Goal: Find contact information: Find contact information

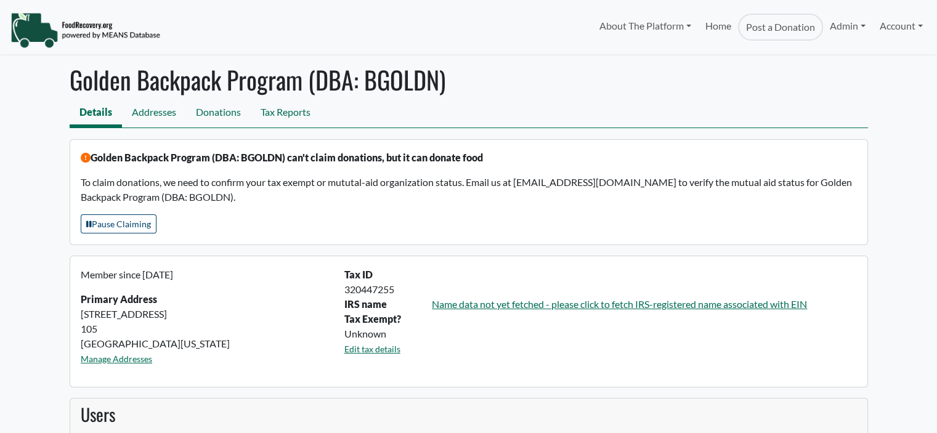
select select "Language Translate Widget"
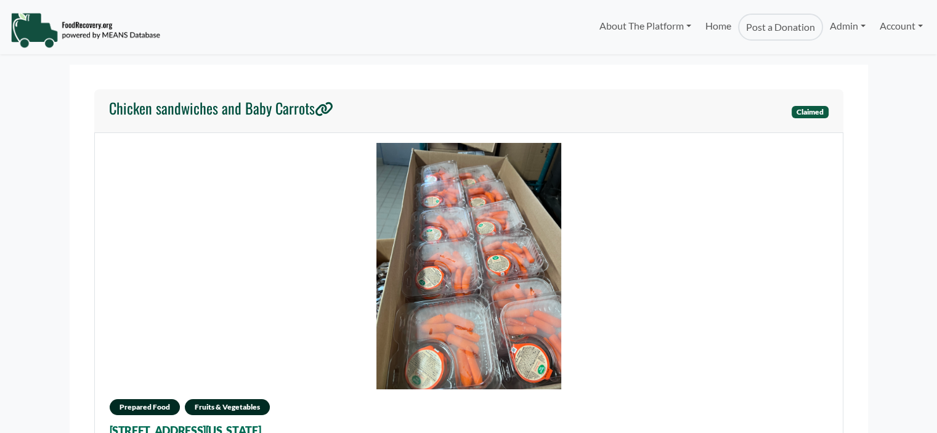
select select "Language Translate Widget"
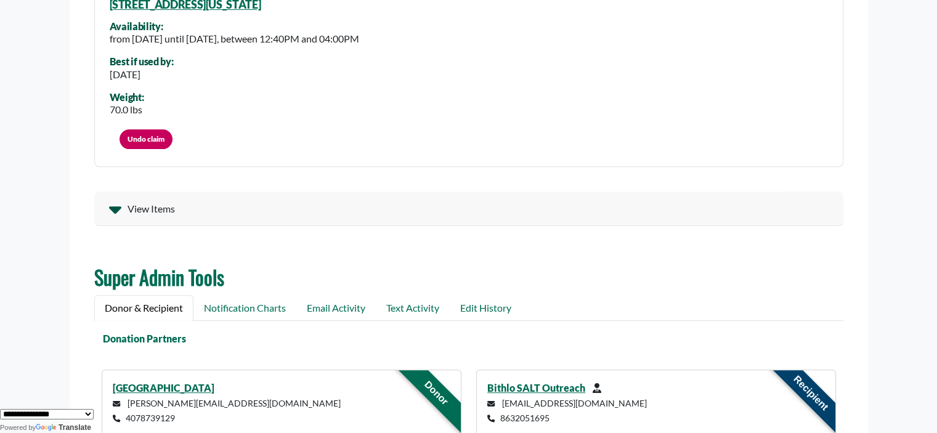
scroll to position [298, 0]
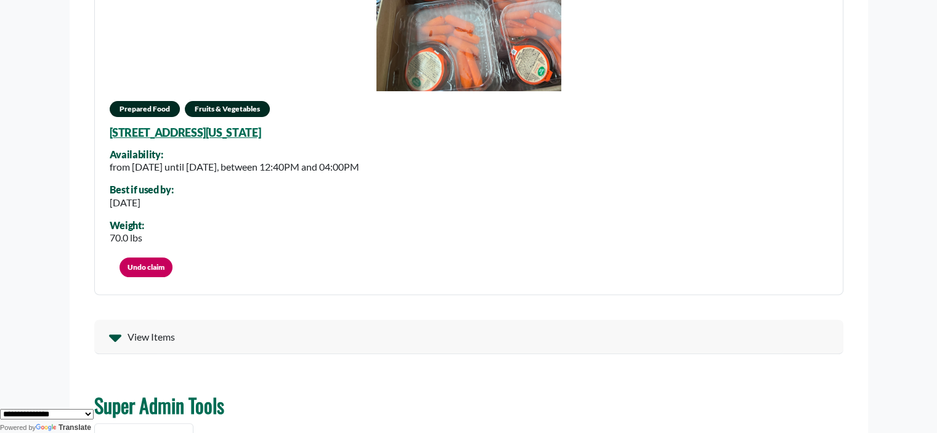
drag, startPoint x: 389, startPoint y: 130, endPoint x: 372, endPoint y: 126, distance: 17.0
click at [372, 126] on div "Prepared Food Fruits & Vegetables 650 E River Falcons Way, Orlando, Florida, 32…" at bounding box center [468, 64] width 749 height 461
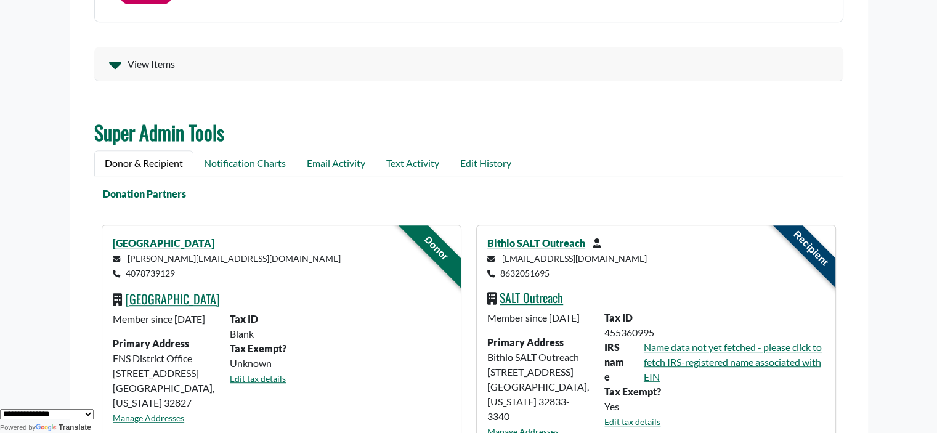
scroll to position [591, 0]
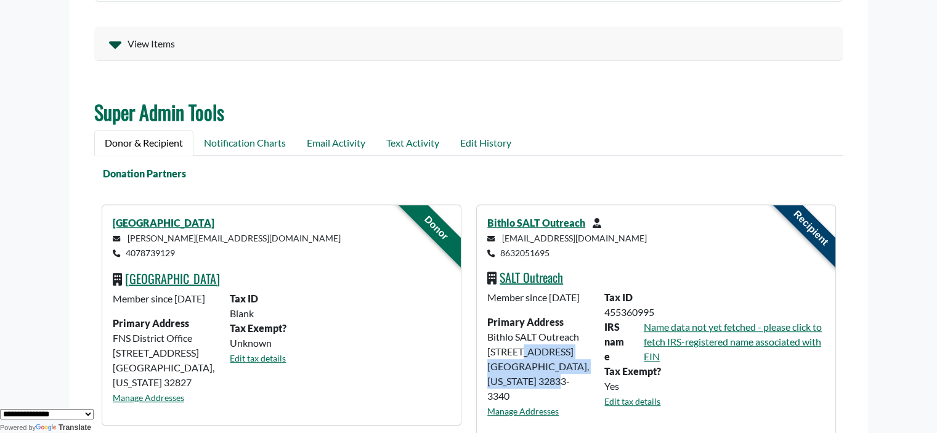
drag, startPoint x: 547, startPoint y: 397, endPoint x: 480, endPoint y: 368, distance: 72.3
click at [480, 368] on div "Member since June 26 2025 Primary Address Bithlo SALT Outreach 18401 11th Ave O…" at bounding box center [538, 359] width 117 height 138
copy div "18401 11th Ave Orlando, Florida 32833-3340"
drag, startPoint x: 175, startPoint y: 256, endPoint x: 113, endPoint y: 258, distance: 61.6
click at [113, 258] on p "jennifer.schmidt2@ocps.net 4078739129" at bounding box center [281, 245] width 337 height 30
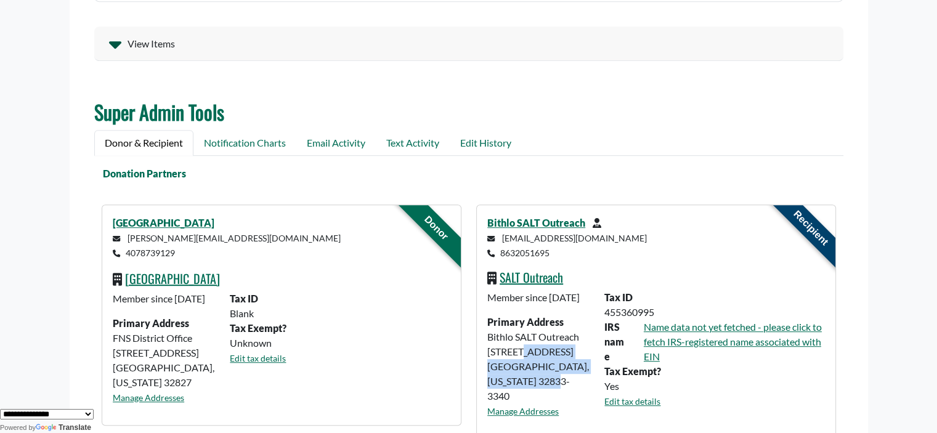
copy small "4078739129"
drag, startPoint x: 227, startPoint y: 238, endPoint x: 244, endPoint y: 246, distance: 19.0
click at [228, 239] on small "jennifer.schmidt2@ocps.net 4078739129" at bounding box center [227, 245] width 228 height 25
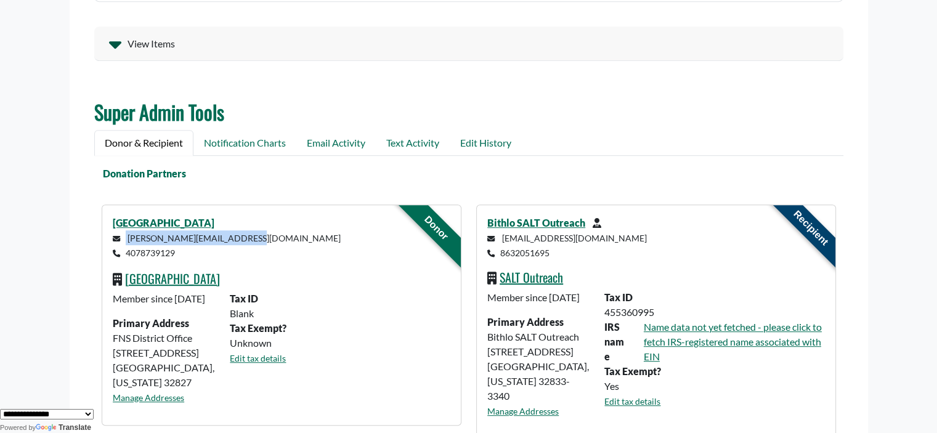
drag, startPoint x: 243, startPoint y: 239, endPoint x: 126, endPoint y: 243, distance: 117.1
click at [126, 243] on p "jennifer.schmidt2@ocps.net 4078739129" at bounding box center [281, 245] width 337 height 30
copy small "[PERSON_NAME][EMAIL_ADDRESS][DOMAIN_NAME]"
click at [193, 217] on link "[GEOGRAPHIC_DATA]" at bounding box center [164, 223] width 102 height 12
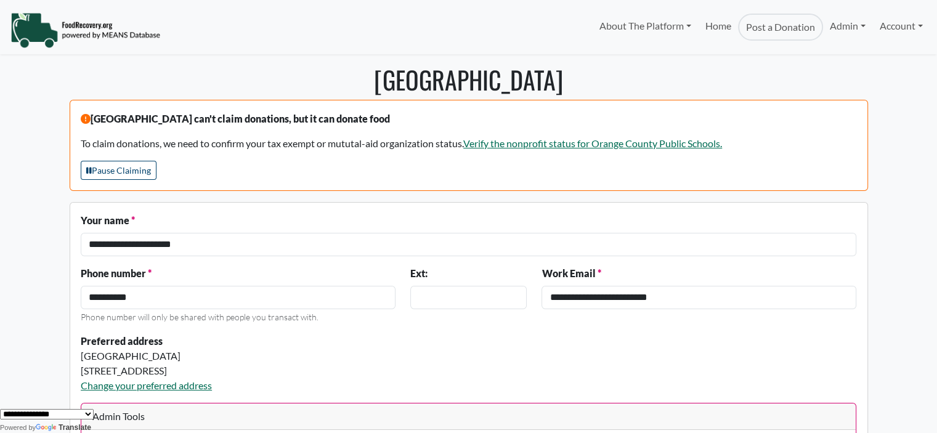
select select "Language Translate Widget"
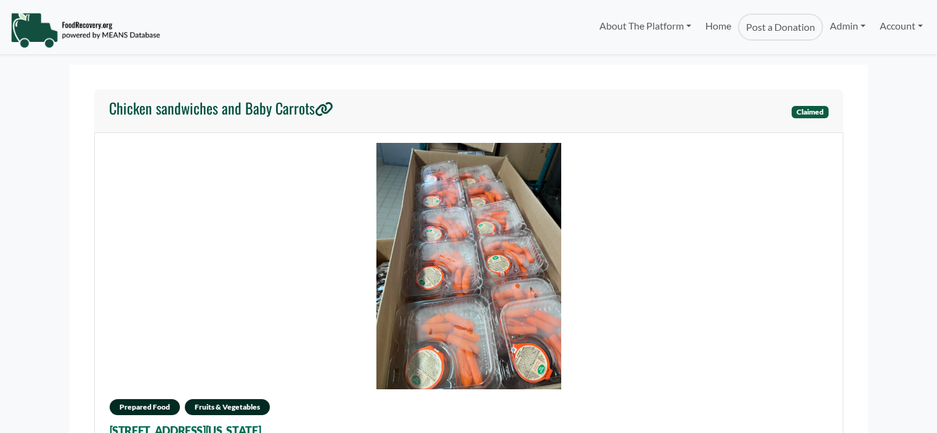
scroll to position [591, 0]
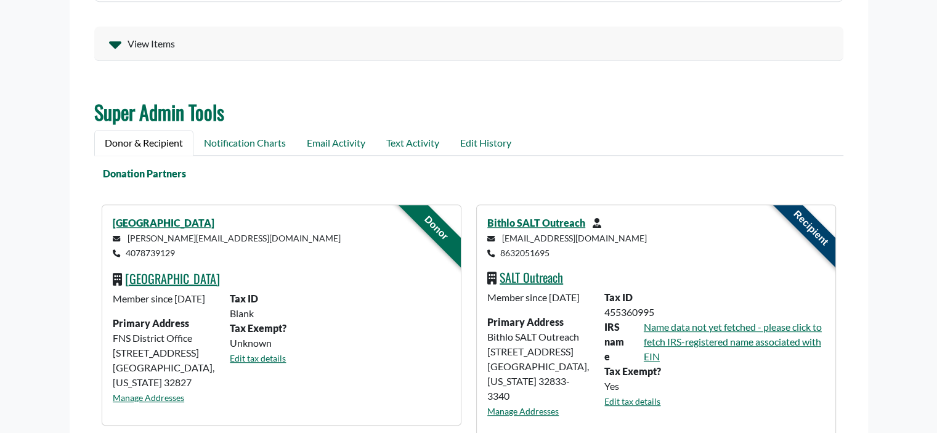
select select "Language Translate Widget"
